Goal: Information Seeking & Learning: Find specific fact

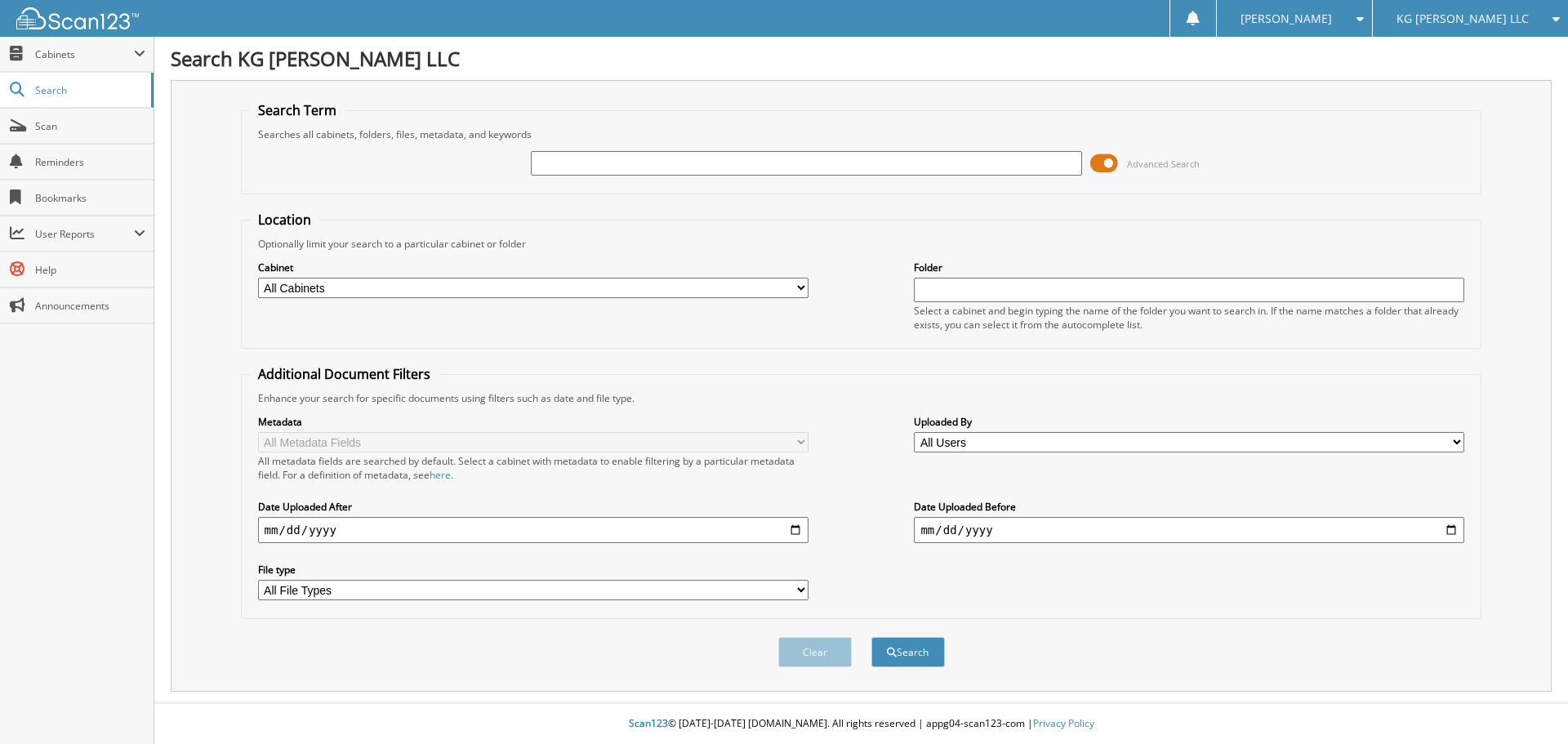
click at [1104, 170] on span at bounding box center [1104, 163] width 28 height 24
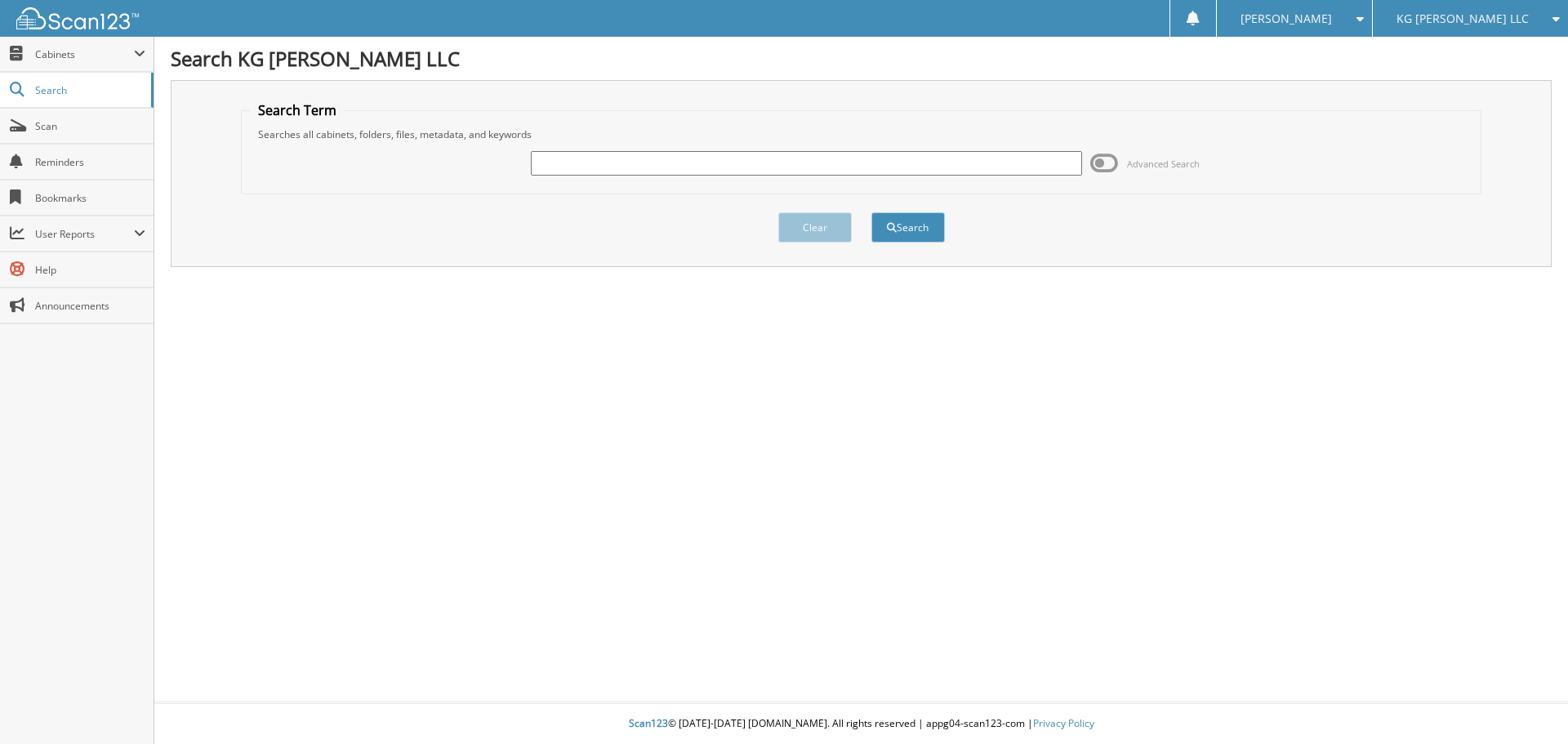
click at [669, 164] on input "text" at bounding box center [805, 163] width 550 height 24
type input "209851"
click at [871, 212] on button "Search" at bounding box center [908, 228] width 74 height 30
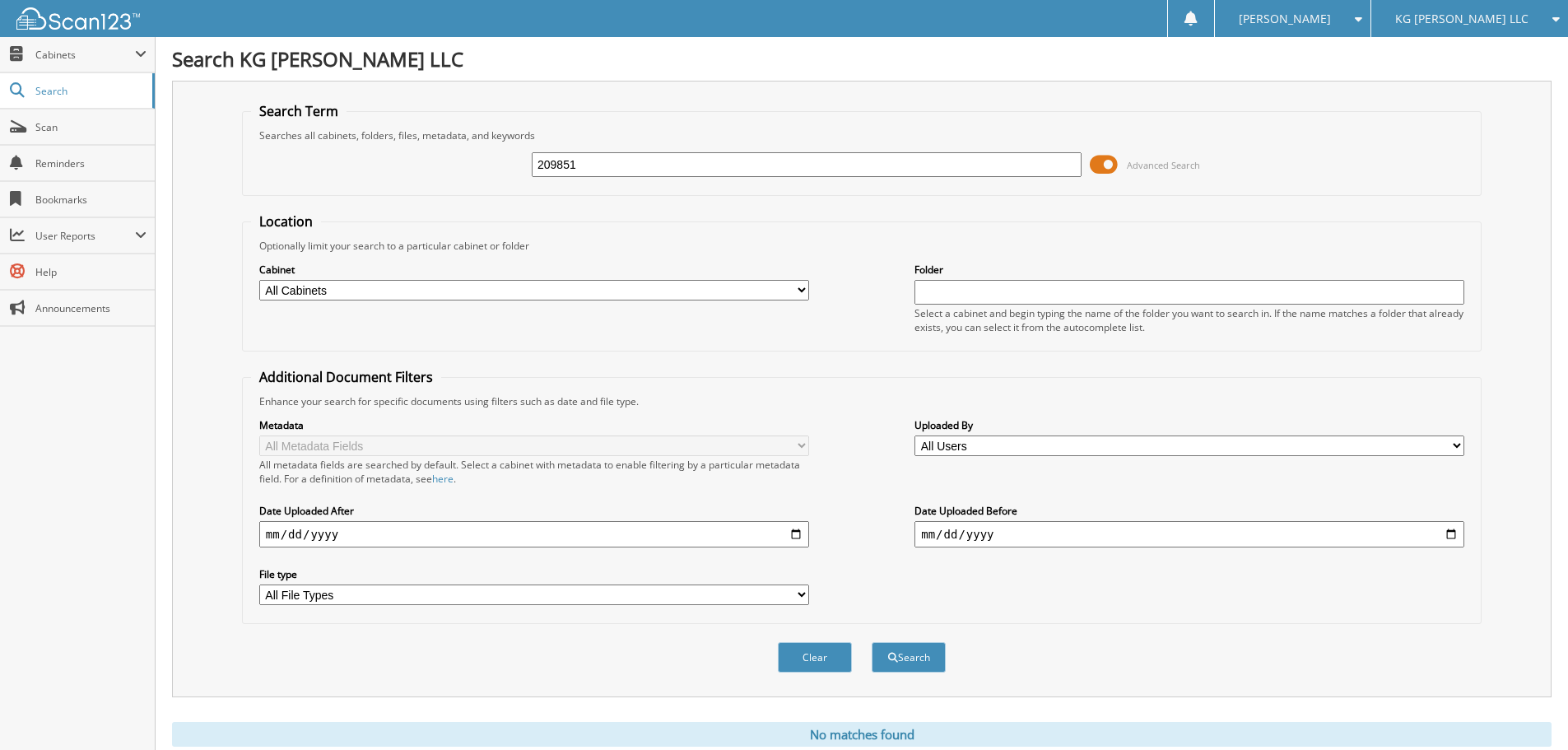
click at [1107, 174] on span at bounding box center [1103, 164] width 28 height 25
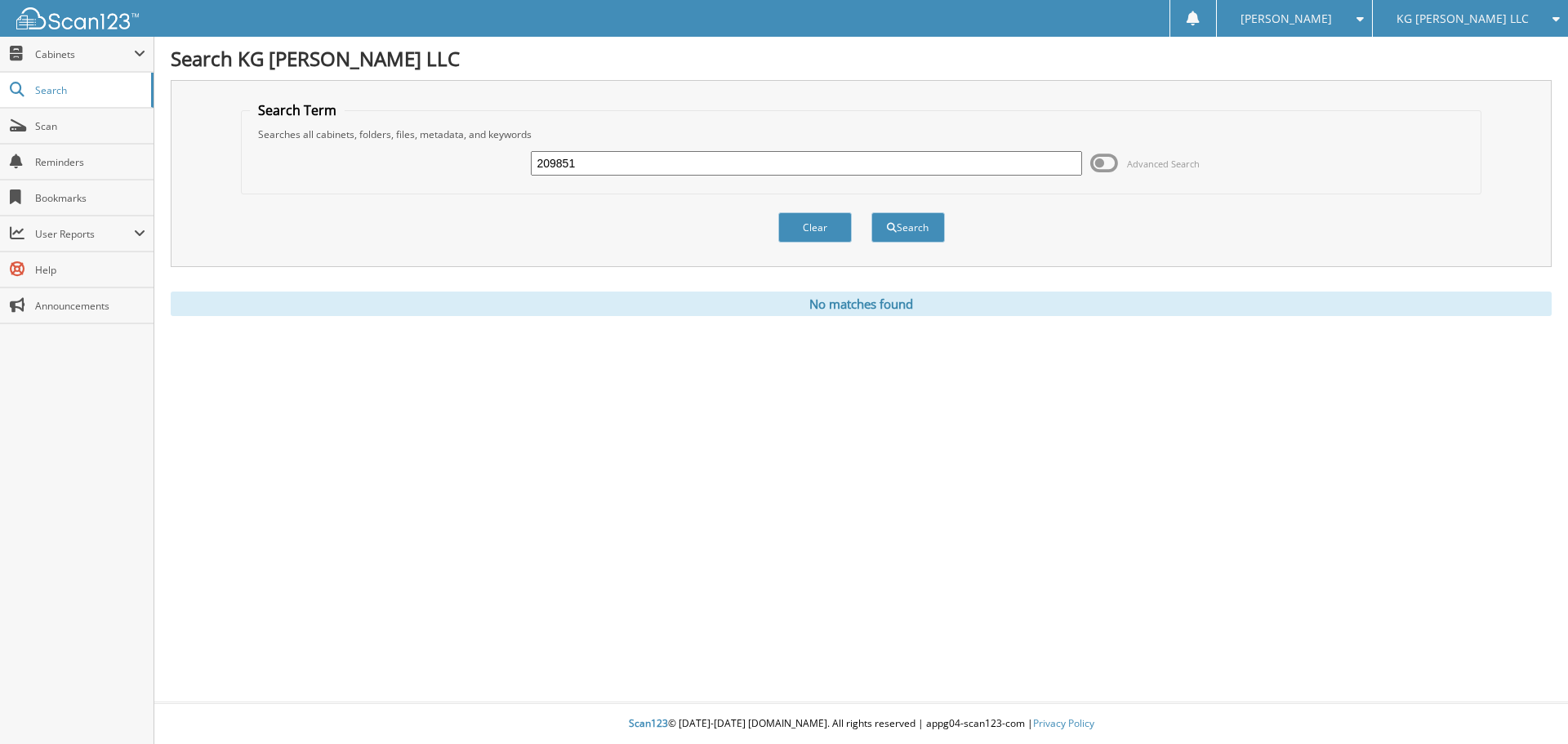
drag, startPoint x: 603, startPoint y: 166, endPoint x: 462, endPoint y: 157, distance: 141.3
click at [462, 157] on div "209851 Advanced Search" at bounding box center [862, 163] width 1224 height 45
click at [1448, 23] on span "KG [PERSON_NAME] LLC" at bounding box center [1463, 19] width 133 height 10
click at [1466, 72] on link "Scarchione Chrysler Dodge Jeep Ram" at bounding box center [1470, 59] width 195 height 45
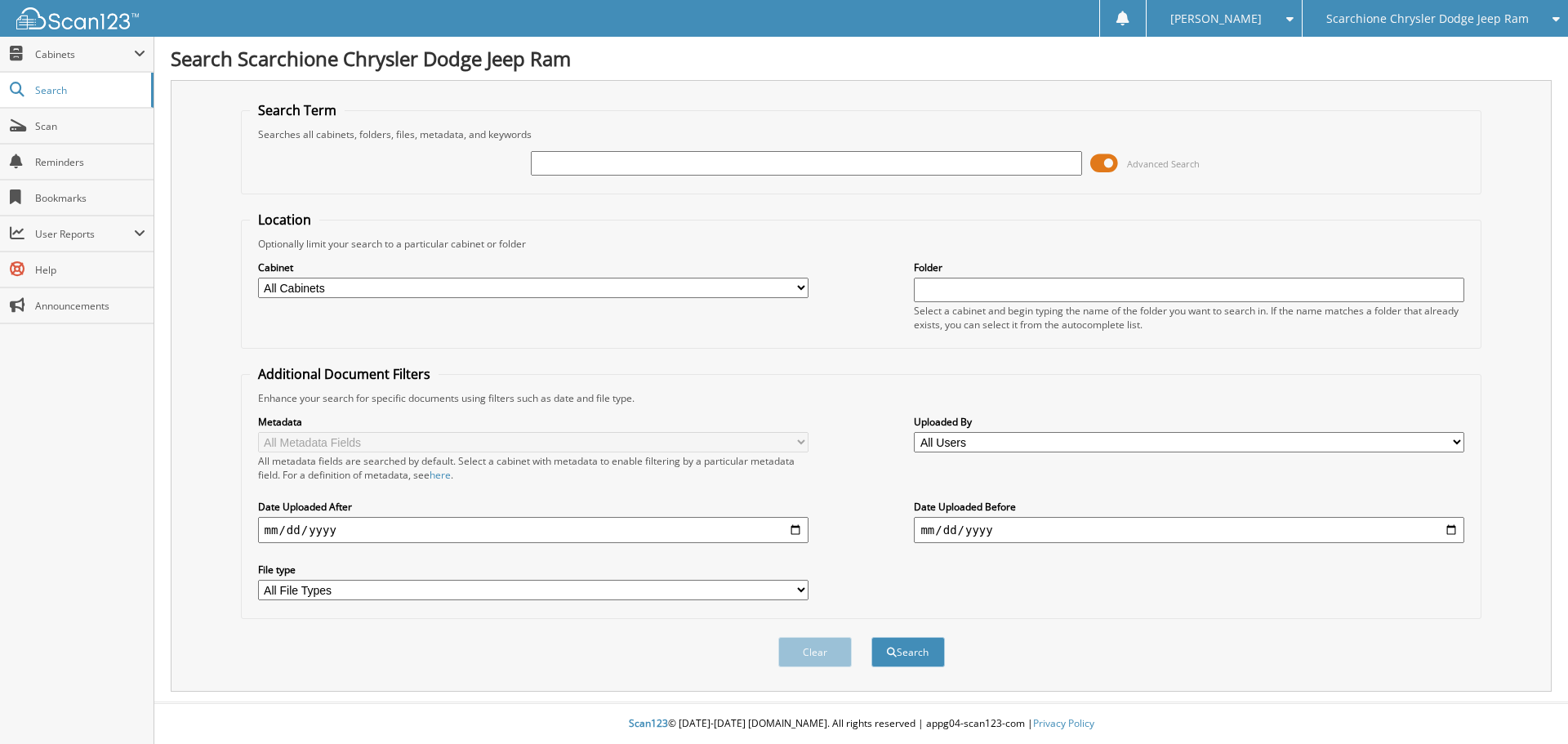
click at [1103, 164] on span at bounding box center [1104, 163] width 28 height 24
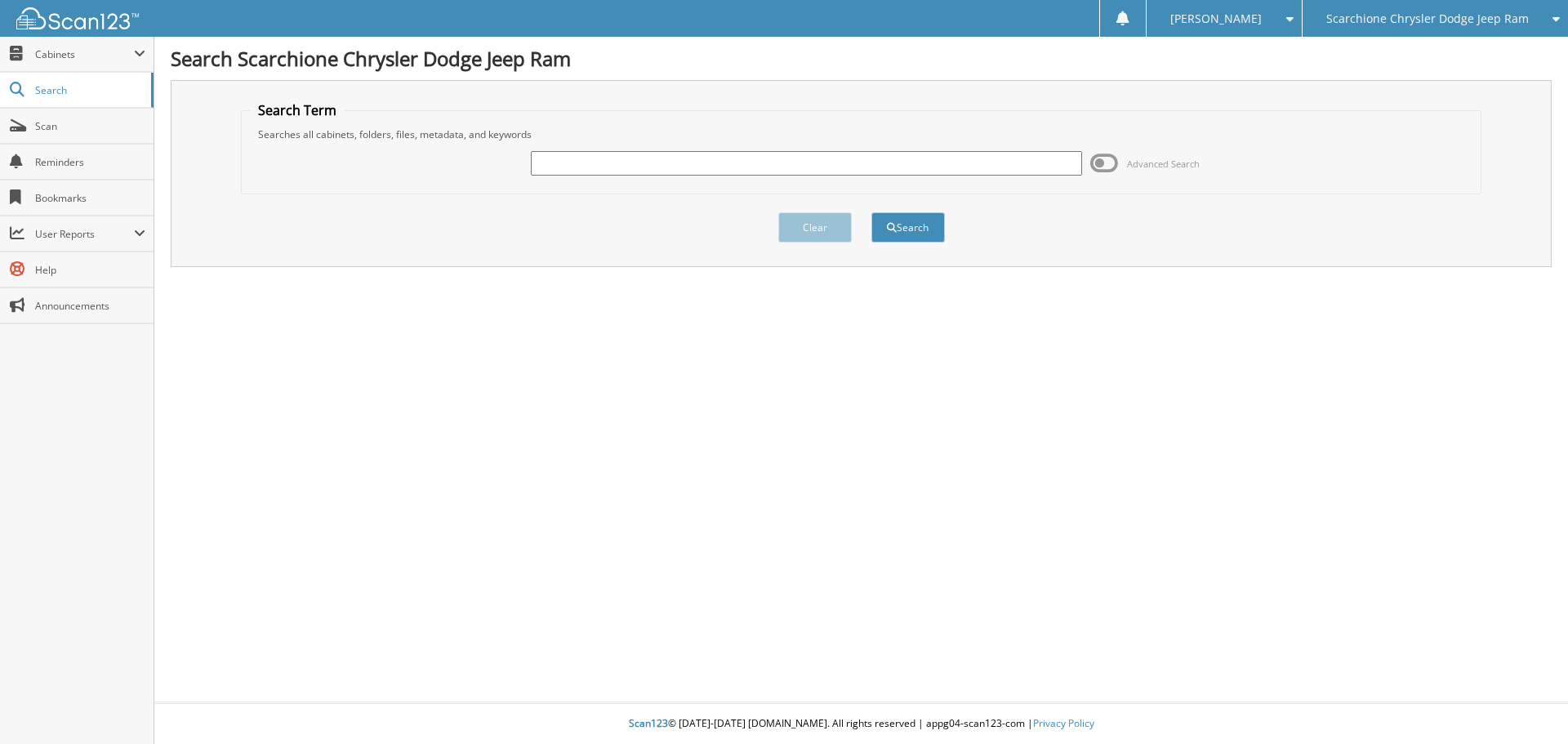
click at [670, 163] on input "text" at bounding box center [805, 163] width 550 height 24
type input "209851"
click at [871, 212] on button "Search" at bounding box center [908, 228] width 74 height 30
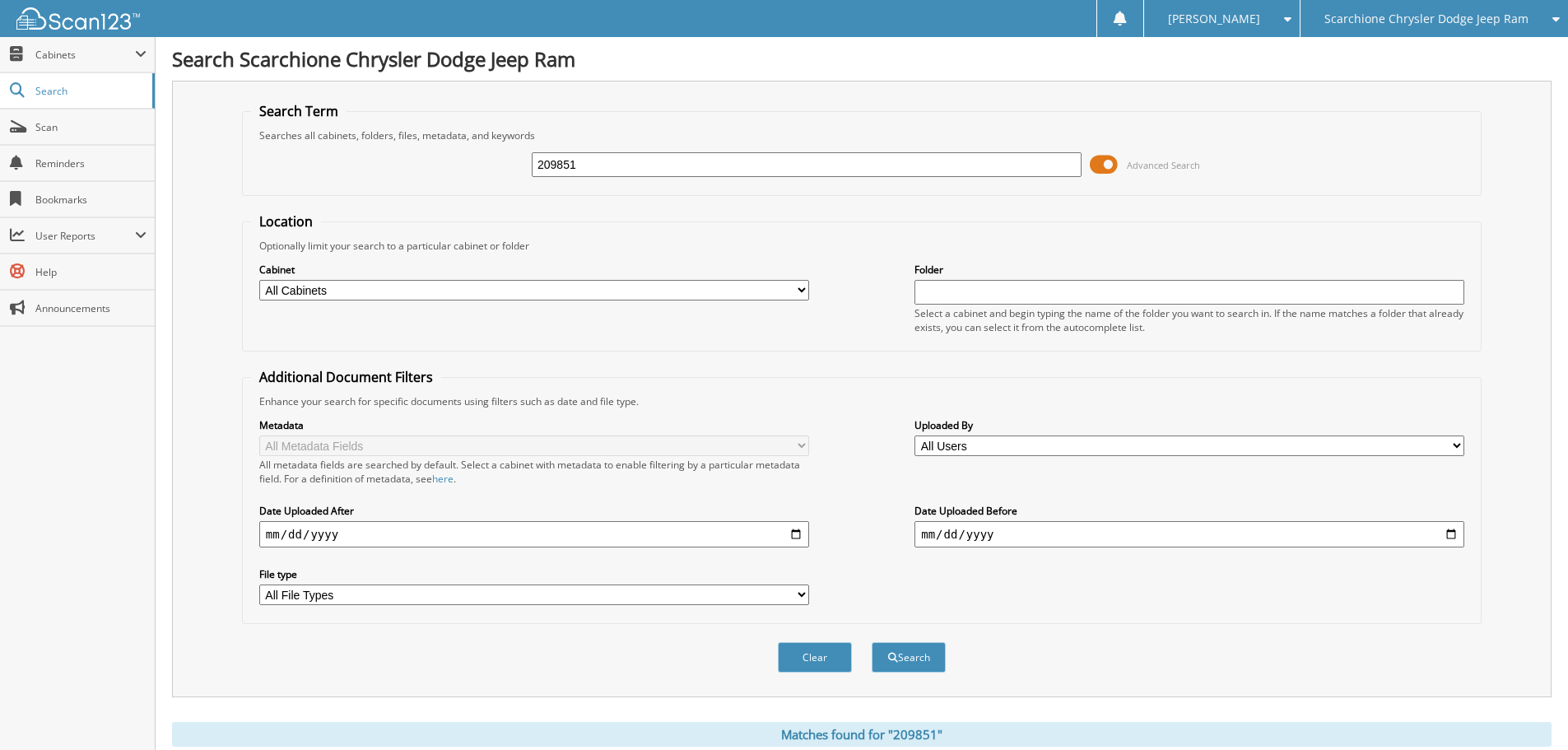
click at [1110, 164] on span at bounding box center [1103, 164] width 28 height 25
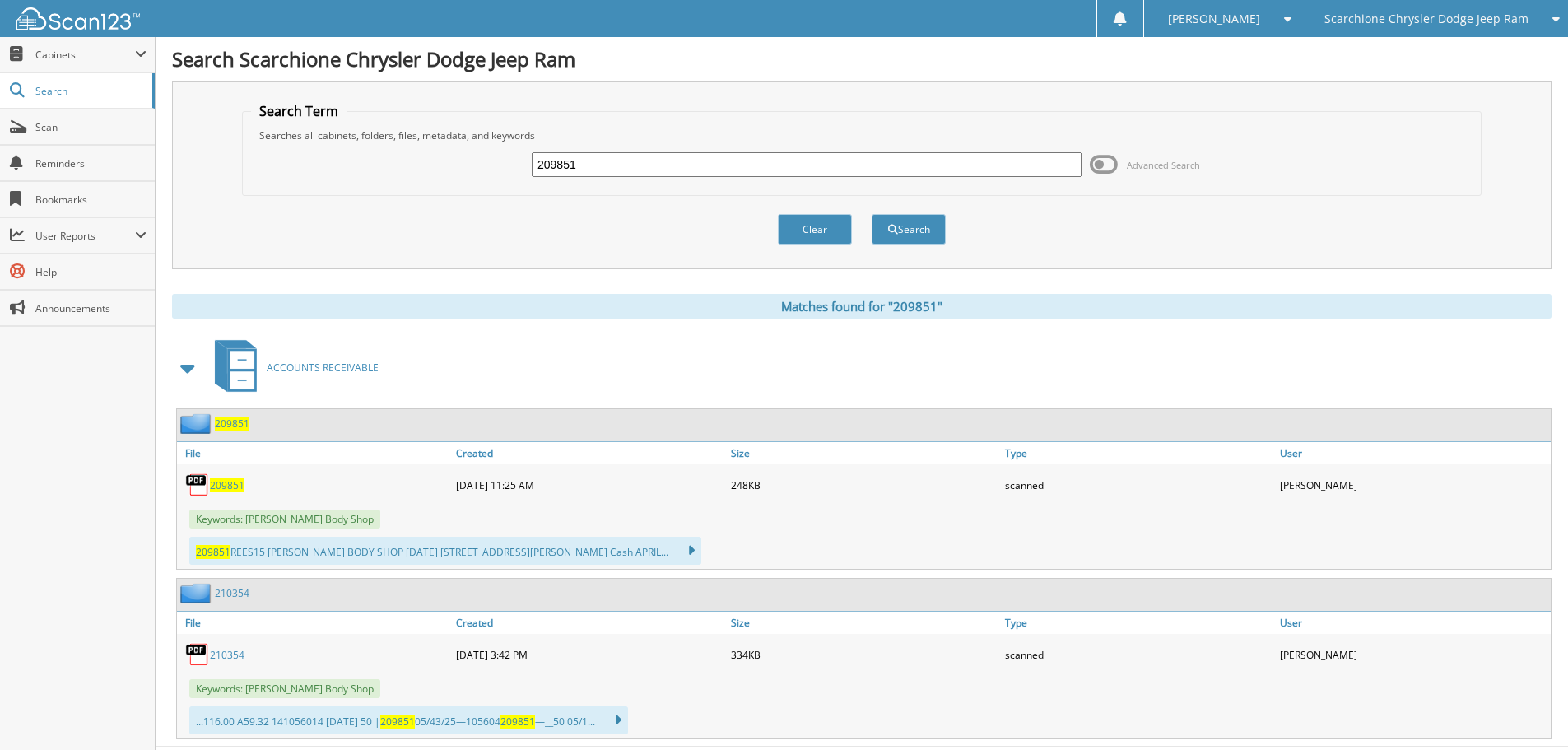
click at [230, 486] on span "209851" at bounding box center [227, 485] width 35 height 14
